Goal: Task Accomplishment & Management: Complete application form

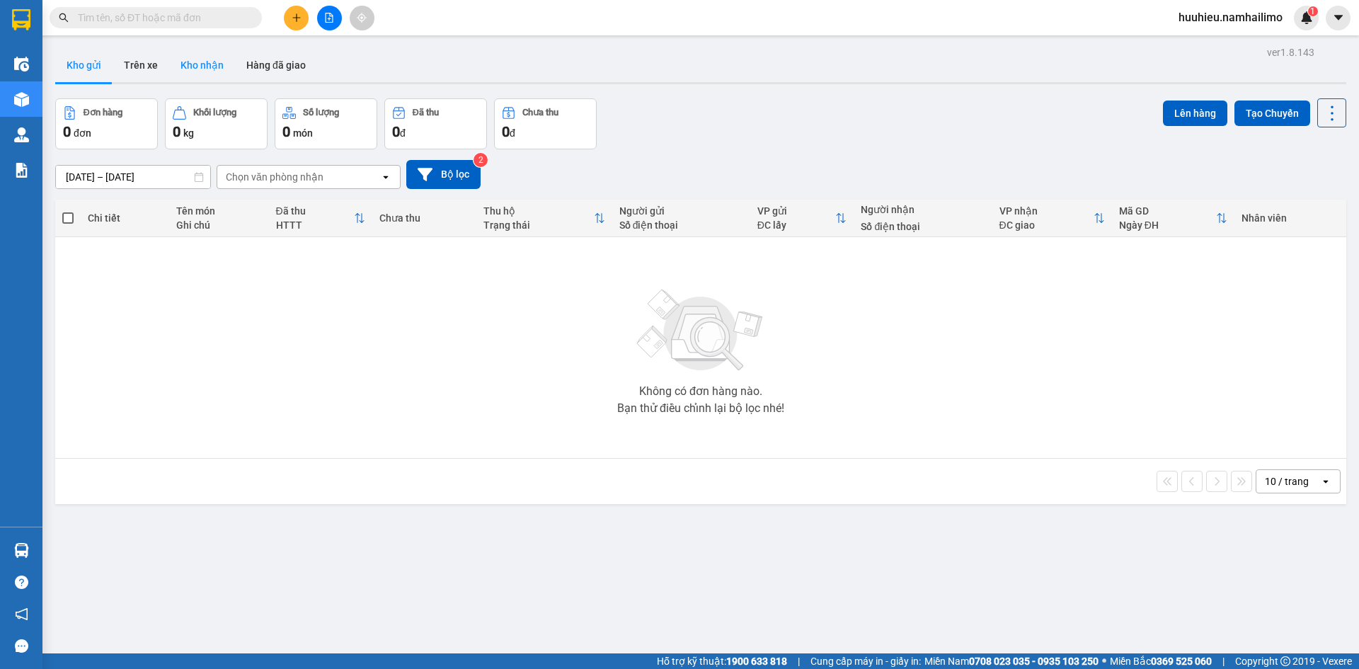
click at [186, 66] on button "Kho nhận" at bounding box center [202, 65] width 66 height 34
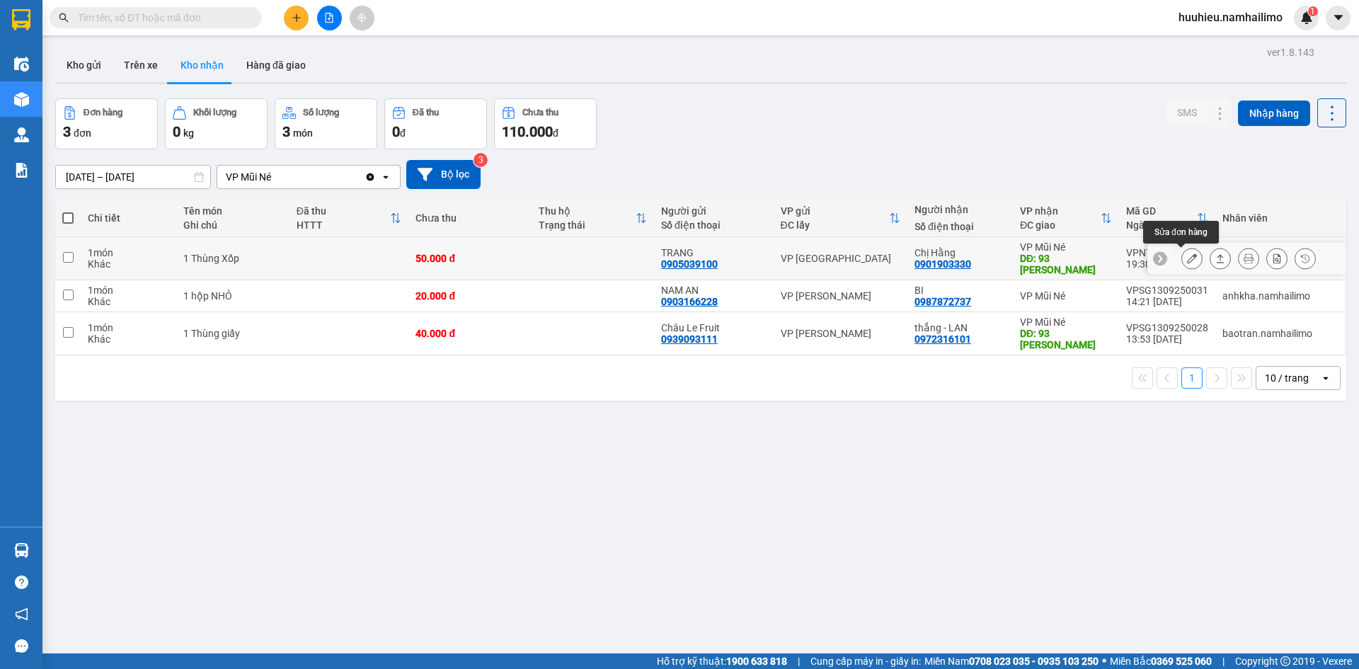
click at [1187, 258] on icon at bounding box center [1192, 258] width 10 height 10
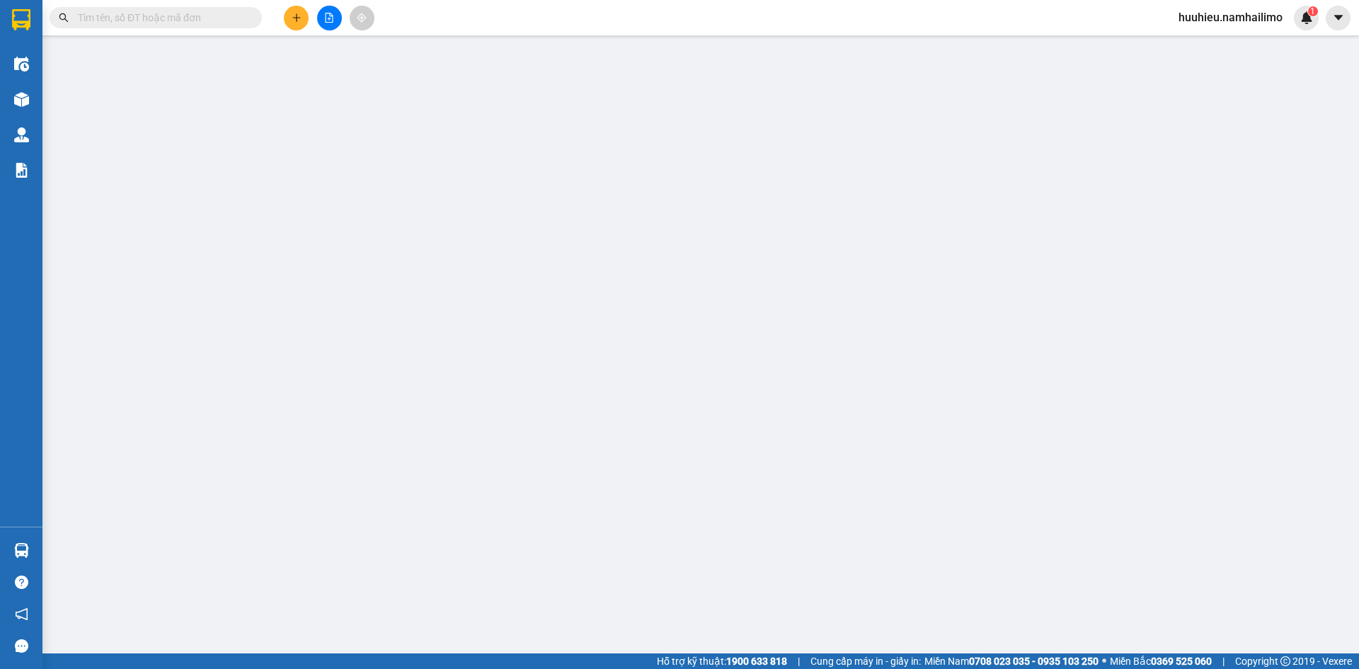
type input "0905039100"
type input "TRANG"
type input "0901903330"
type input "Chị Hằng"
type input "93 [PERSON_NAME]"
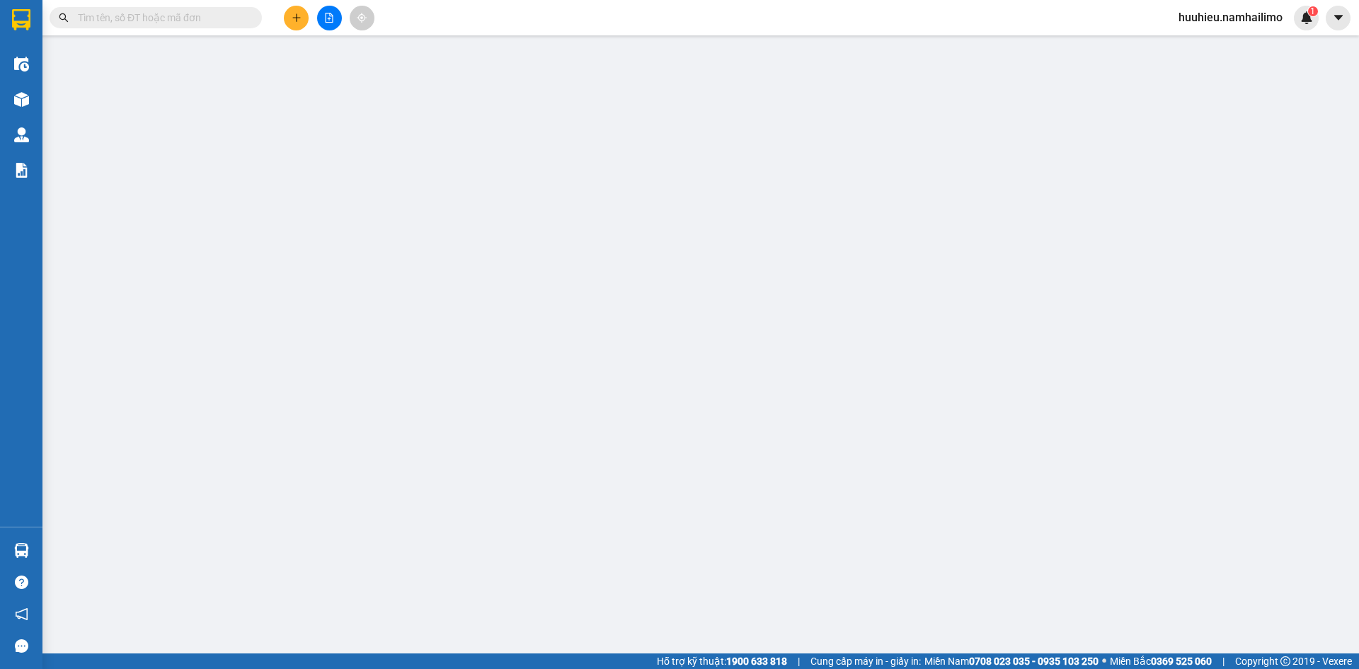
type input "50.000"
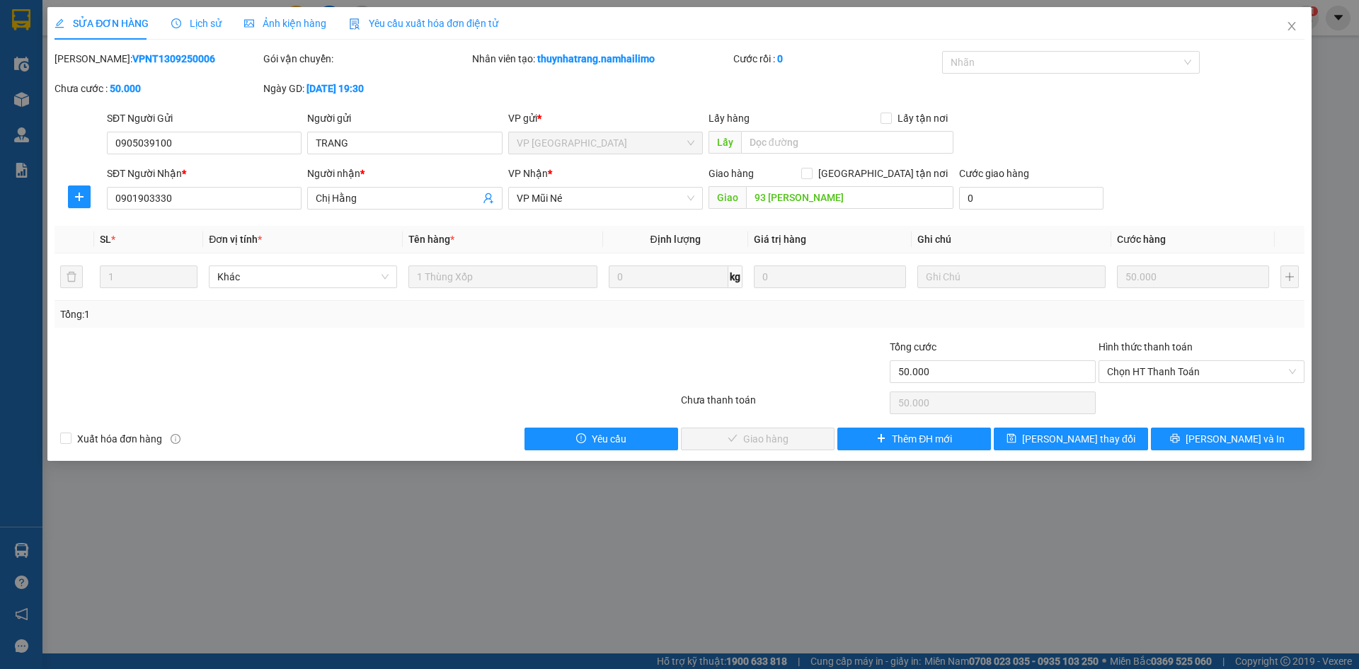
click at [1158, 384] on div "Hình thức thanh toán Chọn HT Thanh Toán" at bounding box center [1202, 364] width 206 height 50
click at [1159, 377] on span "Chọn HT Thanh Toán" at bounding box center [1201, 371] width 189 height 21
click at [1150, 395] on div "Tại văn phòng" at bounding box center [1201, 400] width 189 height 16
type input "0"
click at [738, 439] on span "[PERSON_NAME] và Giao hàng" at bounding box center [776, 439] width 136 height 16
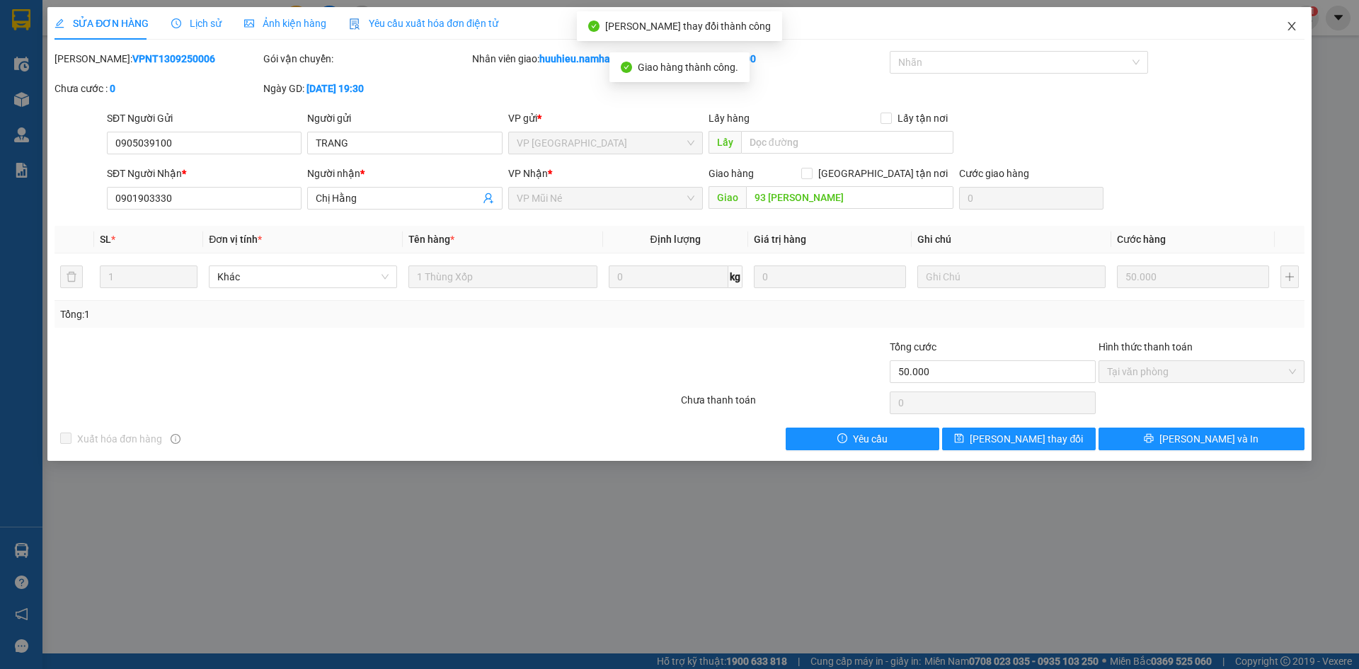
click at [1291, 26] on icon "close" at bounding box center [1292, 26] width 8 height 8
